Goal: Navigation & Orientation: Find specific page/section

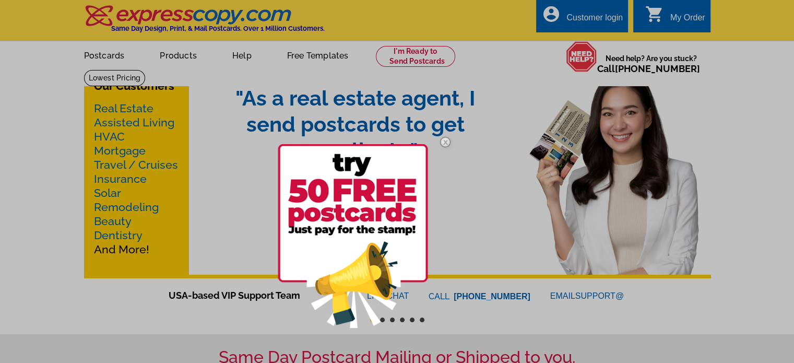
click at [447, 143] on img at bounding box center [445, 142] width 30 height 30
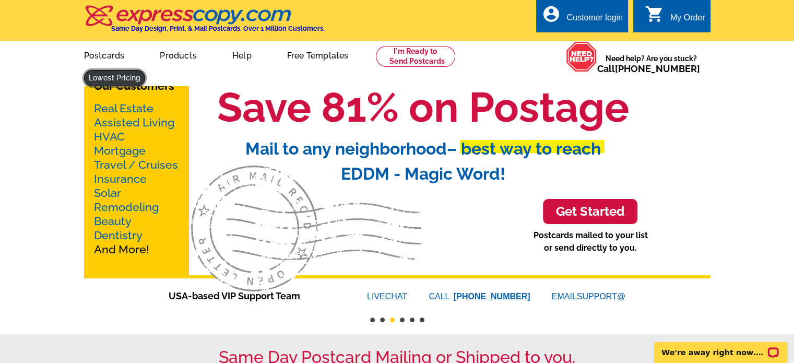
click at [146, 70] on link at bounding box center [115, 78] width 62 height 16
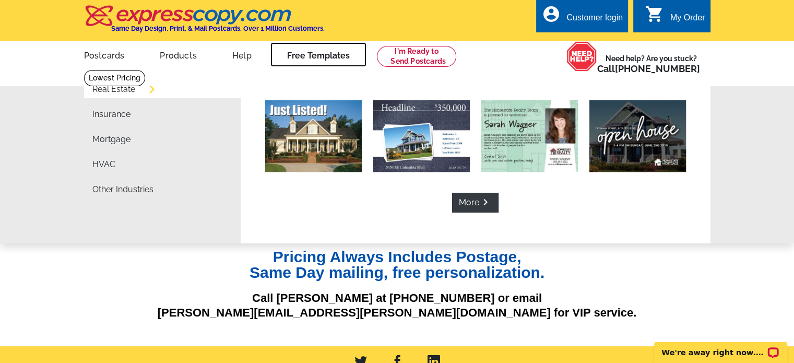
click at [325, 55] on link "Free Templates" at bounding box center [318, 54] width 96 height 25
